Goal: Transaction & Acquisition: Purchase product/service

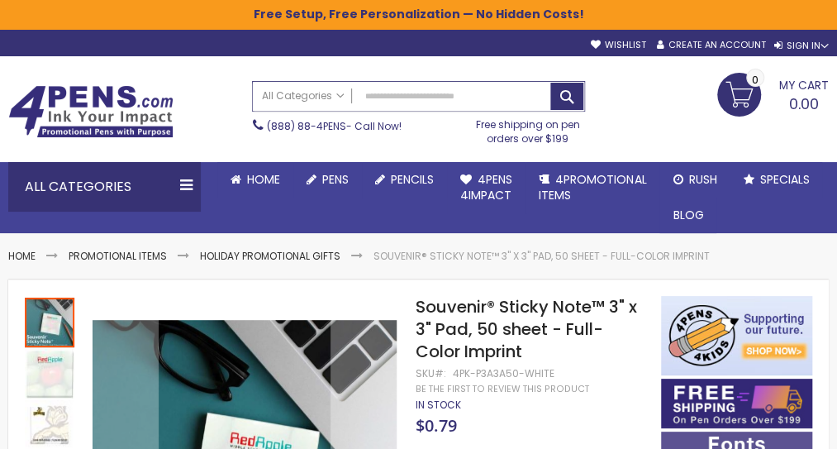
click at [395, 105] on input "Search" at bounding box center [418, 96] width 331 height 29
type input "********"
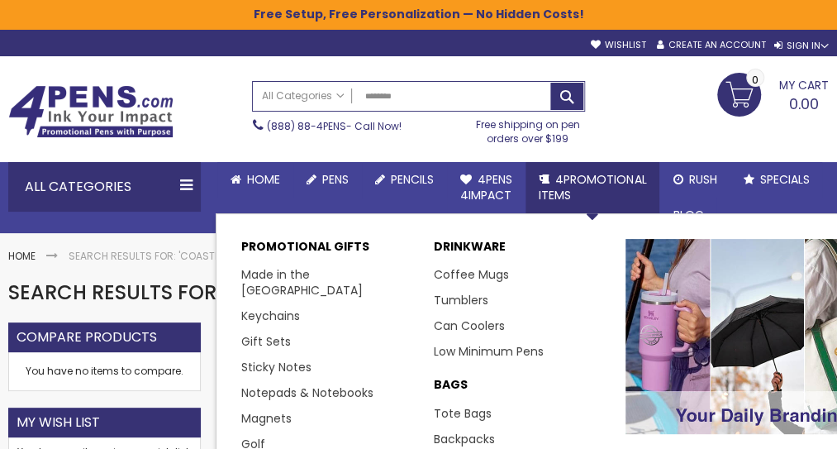
scroll to position [83, 0]
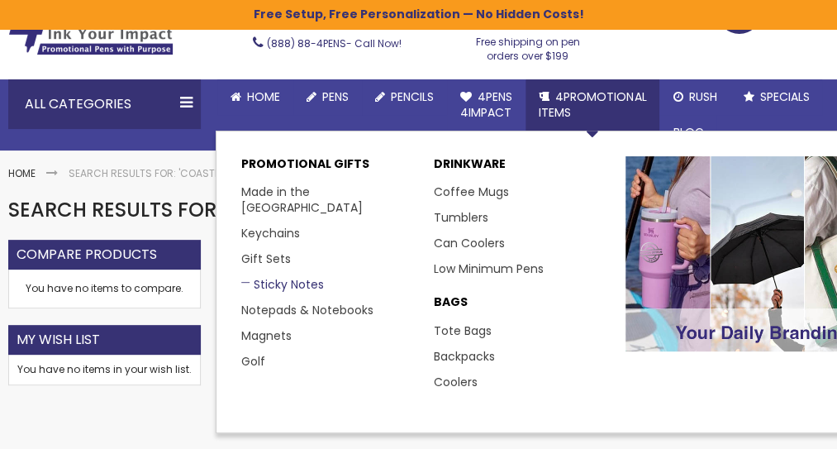
click at [299, 276] on link "Sticky Notes" at bounding box center [282, 284] width 83 height 17
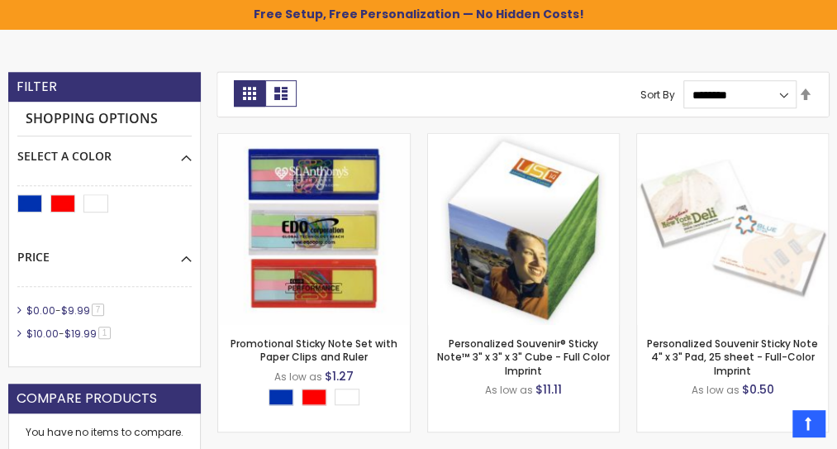
scroll to position [248, 0]
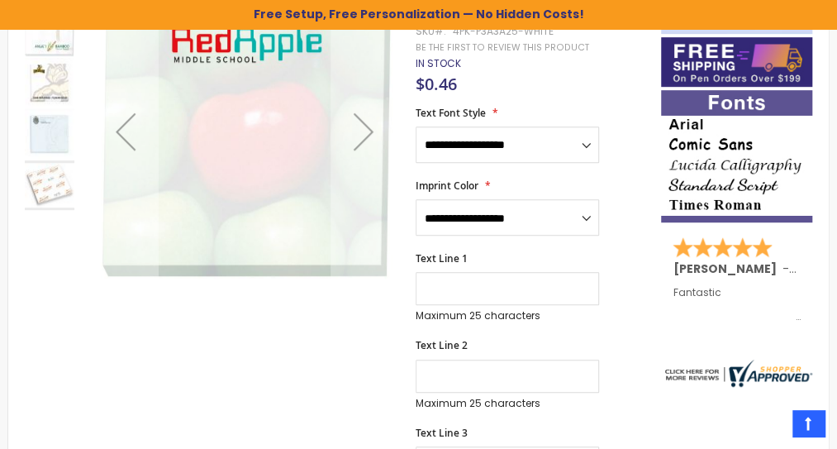
scroll to position [248, 0]
